Goal: Find specific page/section

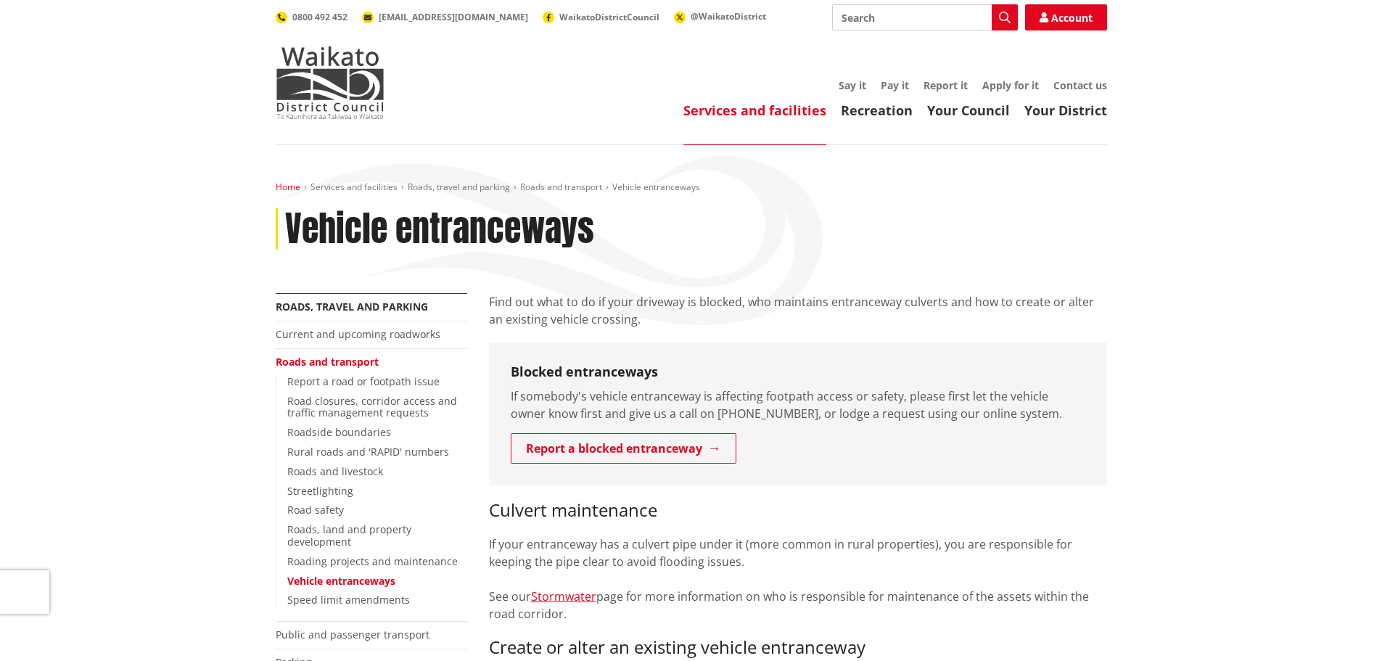
click at [294, 185] on link "Home" at bounding box center [288, 187] width 25 height 12
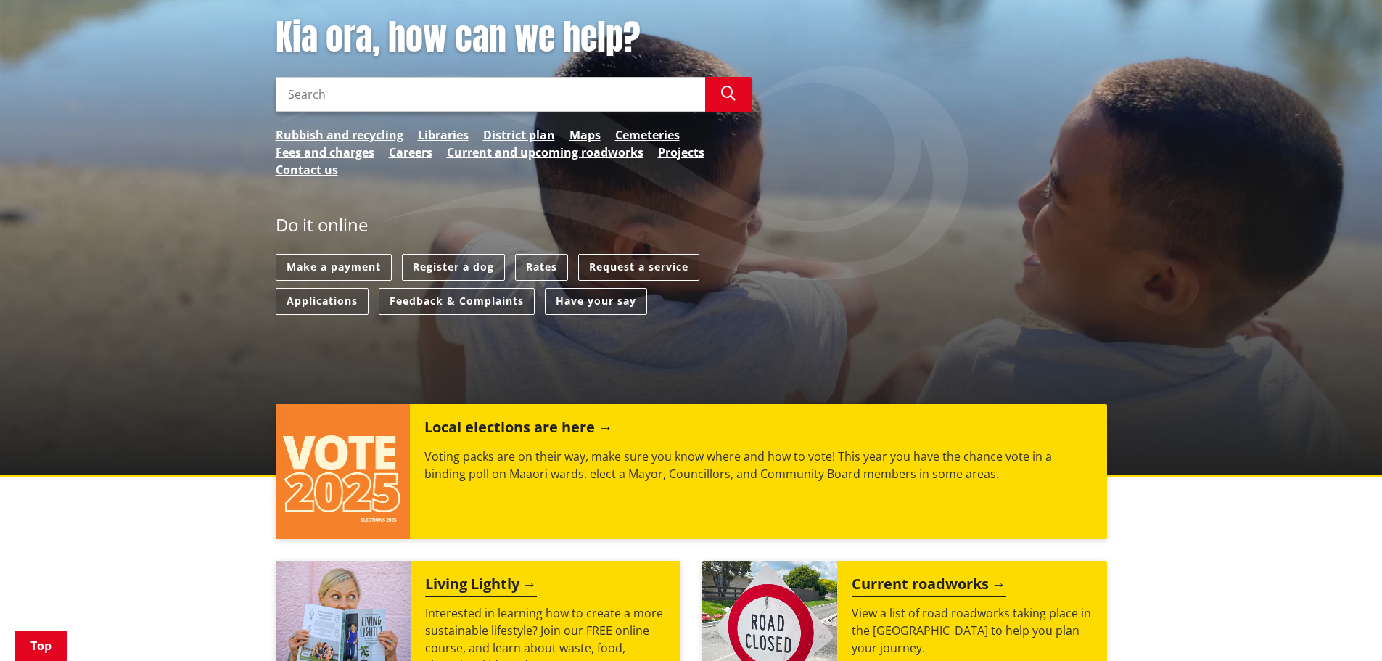
scroll to position [73, 0]
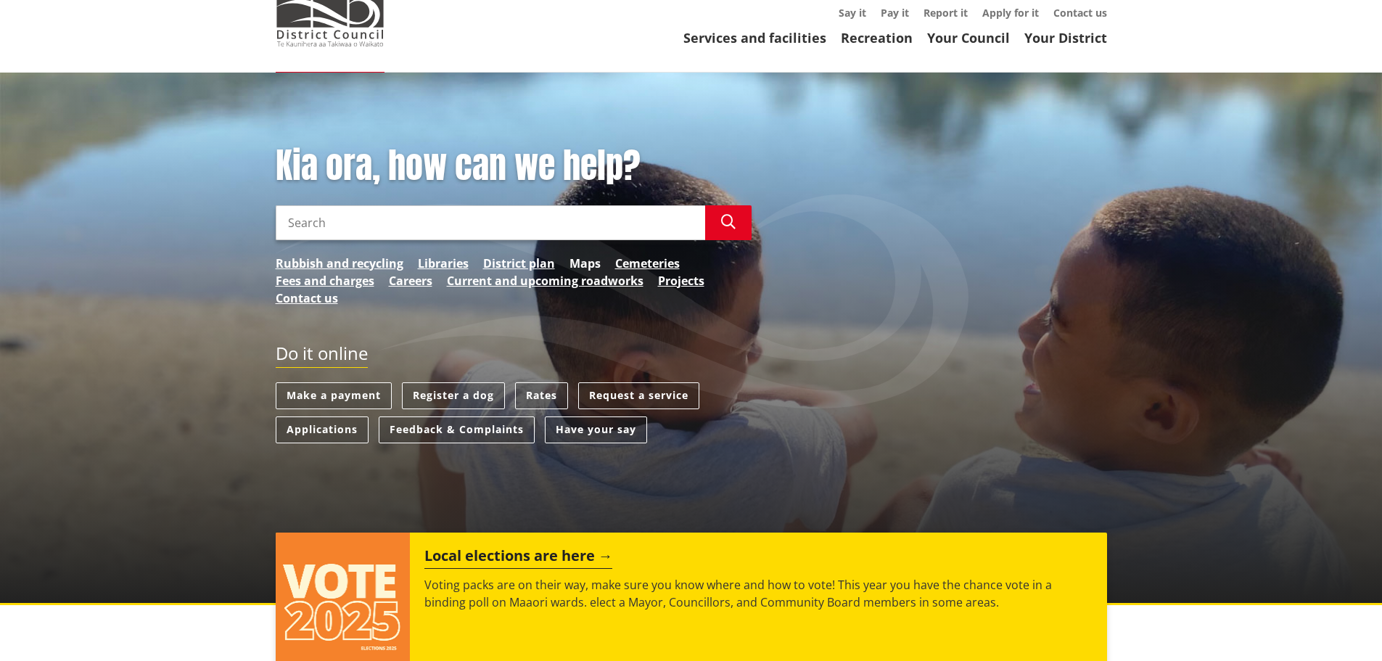
click at [587, 258] on link "Maps" at bounding box center [585, 263] width 31 height 17
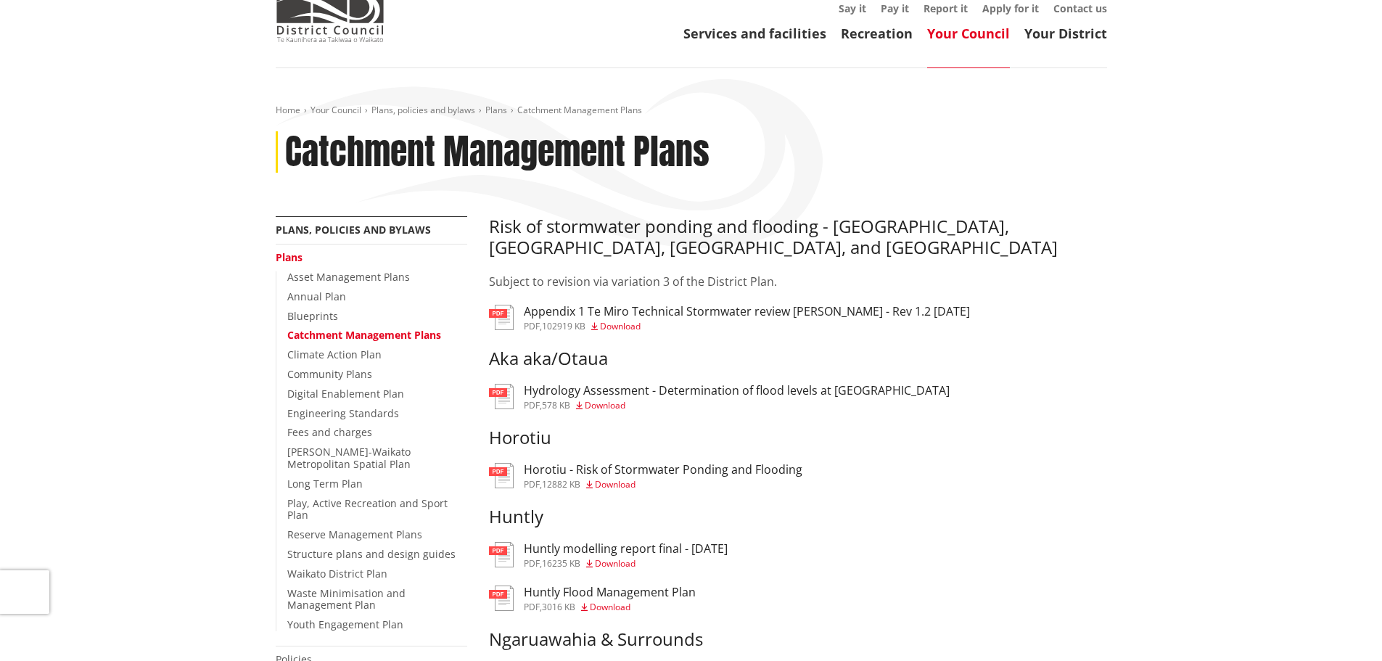
scroll to position [73, 0]
